Goal: Information Seeking & Learning: Learn about a topic

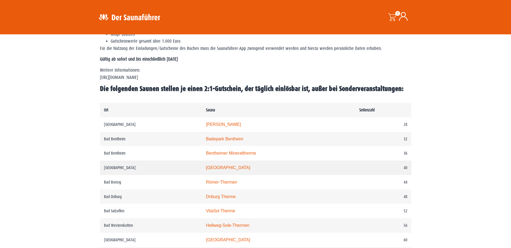
scroll to position [242, 0]
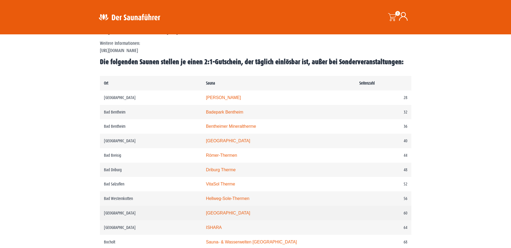
click at [227, 213] on link "monte mare Bedburg" at bounding box center [228, 213] width 44 height 5
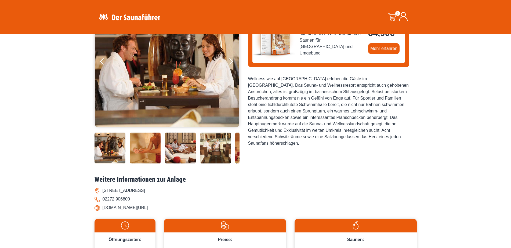
scroll to position [27, 0]
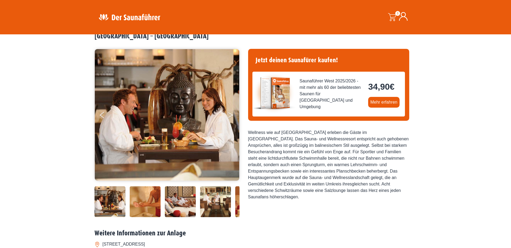
click at [228, 116] on button "Next" at bounding box center [234, 116] width 13 height 13
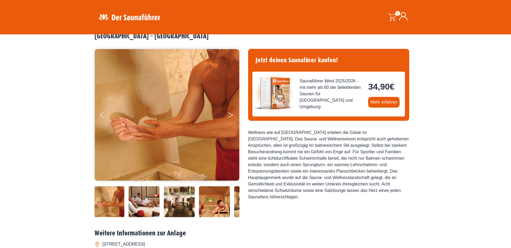
click at [228, 116] on button "Next" at bounding box center [234, 116] width 13 height 13
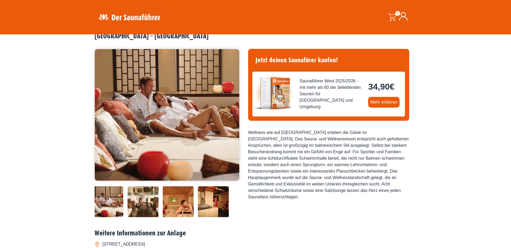
click at [228, 116] on button "Next" at bounding box center [234, 116] width 13 height 13
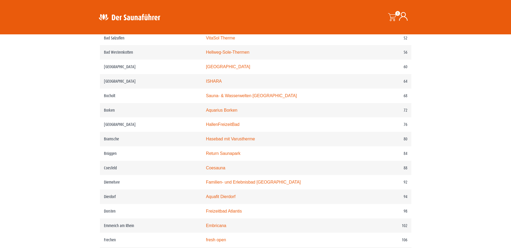
scroll to position [429, 0]
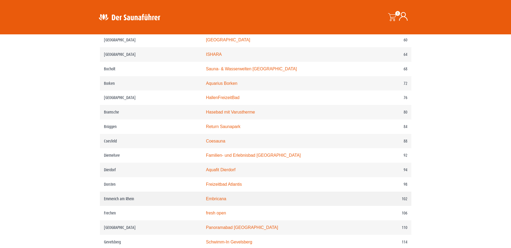
click at [220, 201] on link "Embricana" at bounding box center [216, 198] width 20 height 5
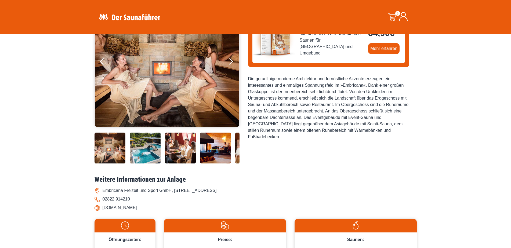
scroll to position [27, 0]
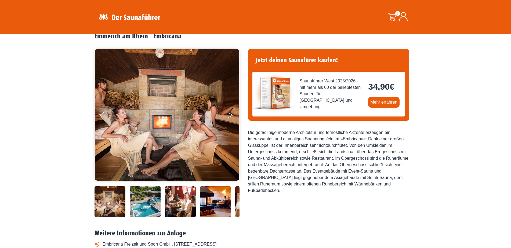
click at [230, 115] on button "Next" at bounding box center [234, 116] width 13 height 13
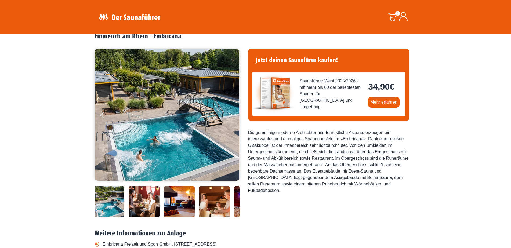
click at [230, 115] on button "Next" at bounding box center [234, 116] width 13 height 13
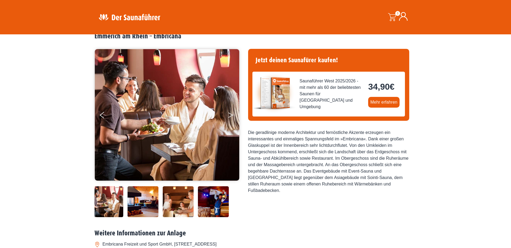
click at [230, 115] on button "Next" at bounding box center [234, 116] width 13 height 13
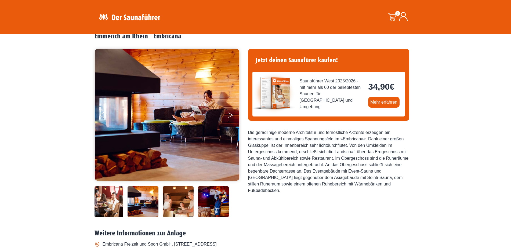
click at [230, 115] on button "Next" at bounding box center [234, 116] width 13 height 13
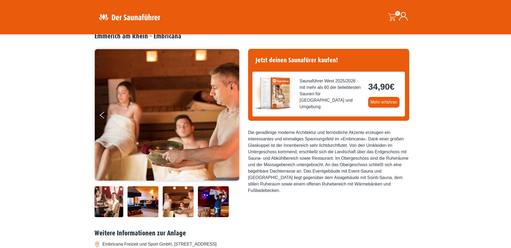
click at [230, 115] on button "Next" at bounding box center [234, 116] width 13 height 13
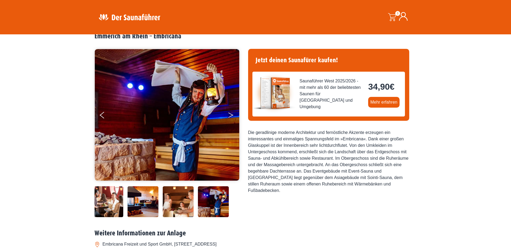
click at [230, 115] on button "Next" at bounding box center [234, 116] width 13 height 13
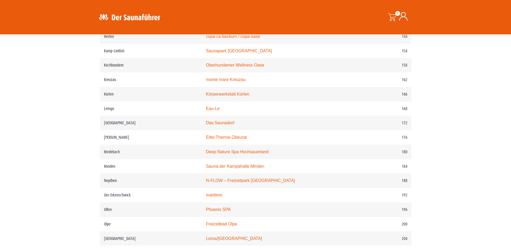
scroll to position [792, 0]
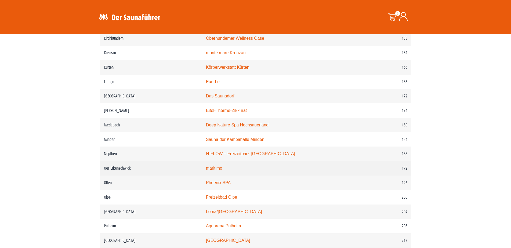
click at [222, 170] on link "maritimo" at bounding box center [214, 168] width 16 height 5
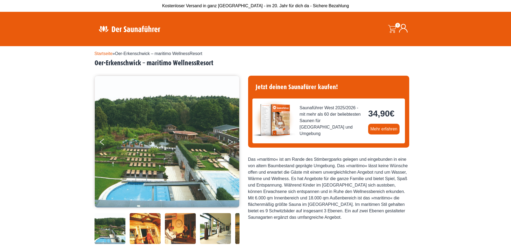
click at [228, 142] on button "Next" at bounding box center [234, 142] width 13 height 13
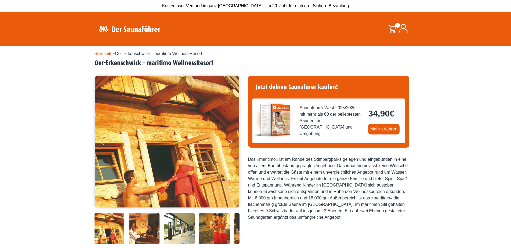
click at [231, 142] on button "Next" at bounding box center [234, 142] width 13 height 13
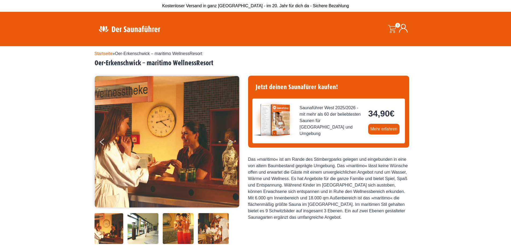
click at [231, 142] on button "Next" at bounding box center [234, 142] width 13 height 13
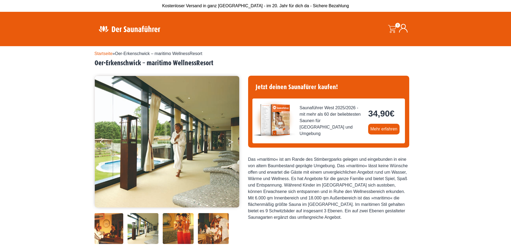
click at [231, 142] on button "Next" at bounding box center [234, 142] width 13 height 13
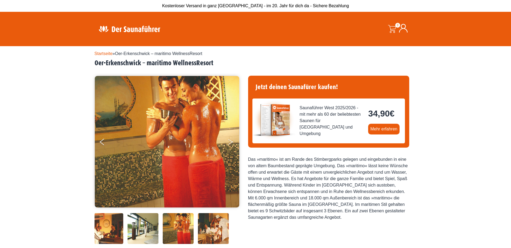
click at [231, 142] on button "Next" at bounding box center [234, 142] width 13 height 13
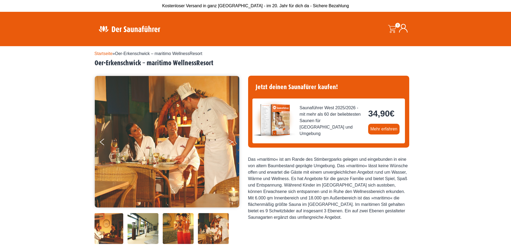
click at [231, 142] on button "Next" at bounding box center [234, 142] width 13 height 13
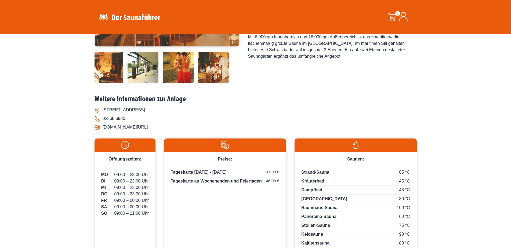
scroll to position [188, 0]
